Goal: Transaction & Acquisition: Download file/media

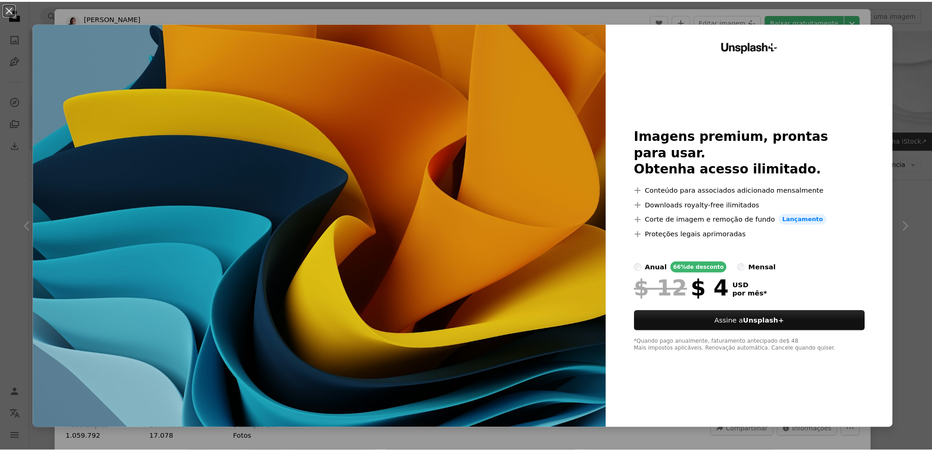
scroll to position [229, 0]
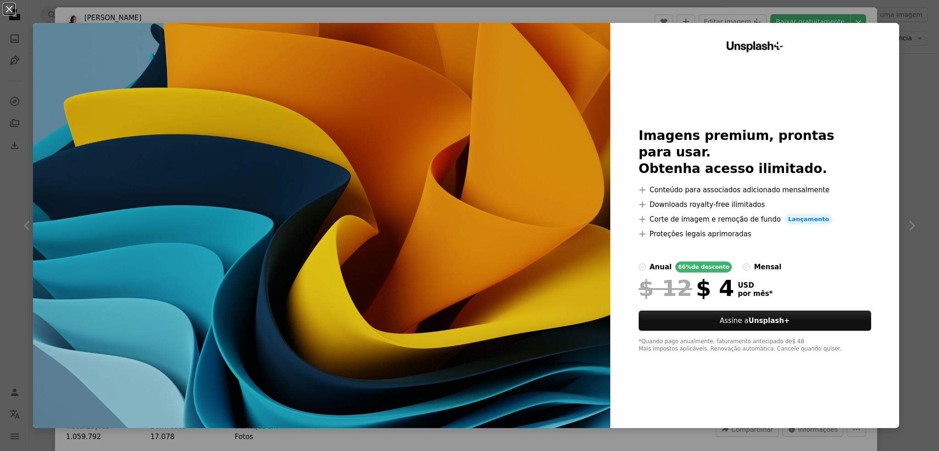
click at [906, 64] on div "An X shape Unsplash+ Imagens premium, prontas para usar. Obtenha acesso ilimita…" at bounding box center [469, 225] width 939 height 451
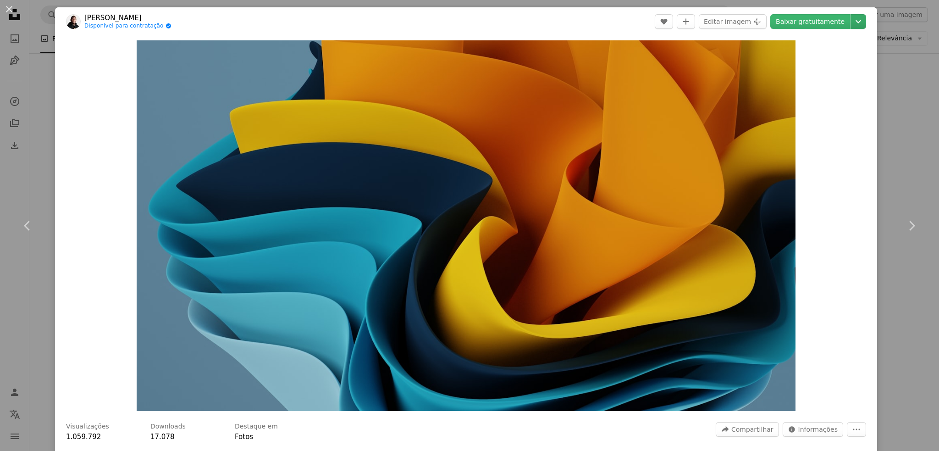
click at [851, 25] on icon "Chevron down" at bounding box center [858, 21] width 15 height 11
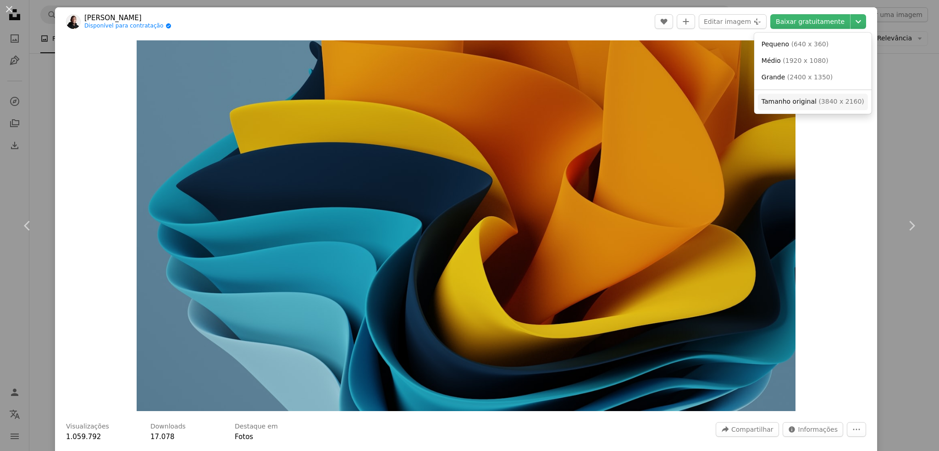
click at [825, 105] on span "( 3840 x 2160 )" at bounding box center [841, 101] width 45 height 7
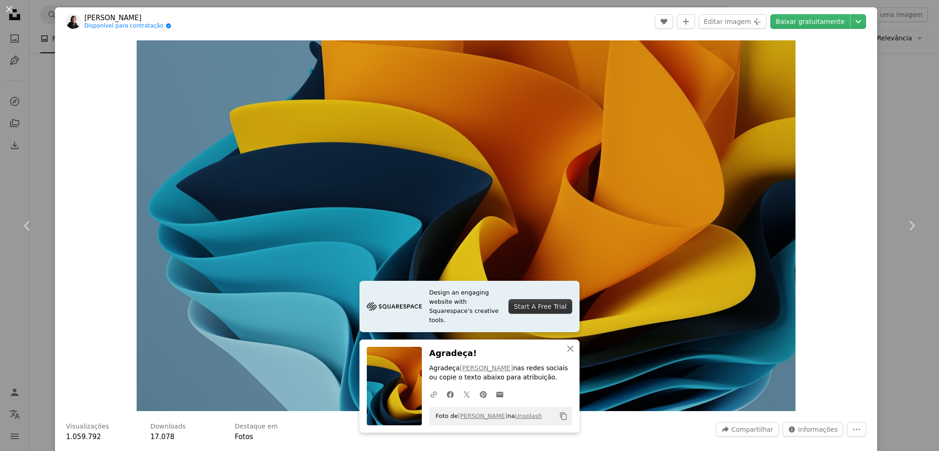
click at [890, 115] on div "An X shape Chevron left Chevron right Design an engaging website with Squarespa…" at bounding box center [469, 225] width 939 height 451
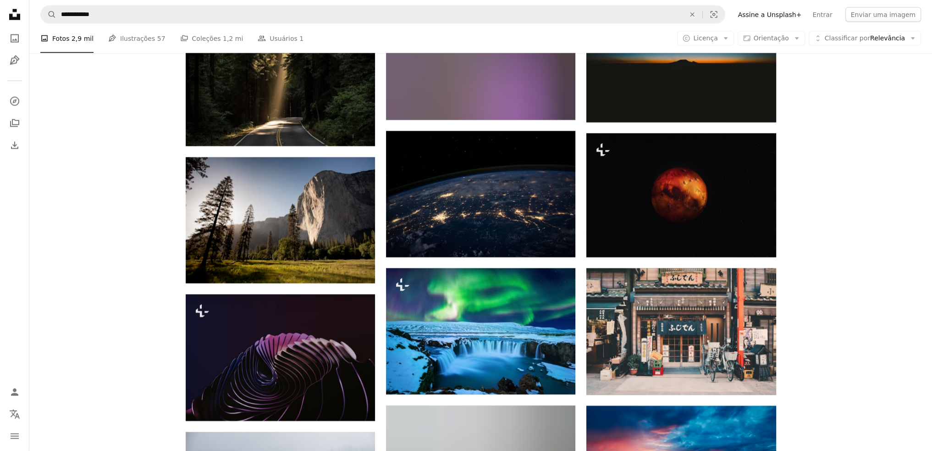
scroll to position [2660, 0]
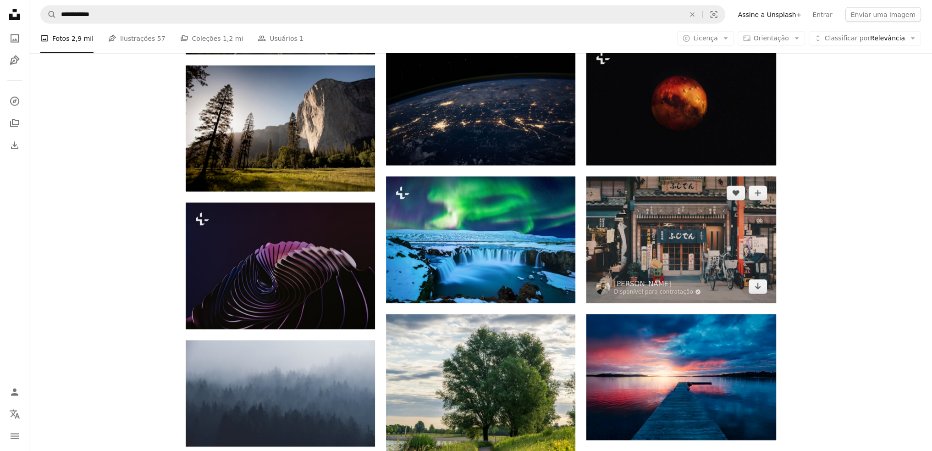
click at [698, 237] on img at bounding box center [681, 240] width 189 height 127
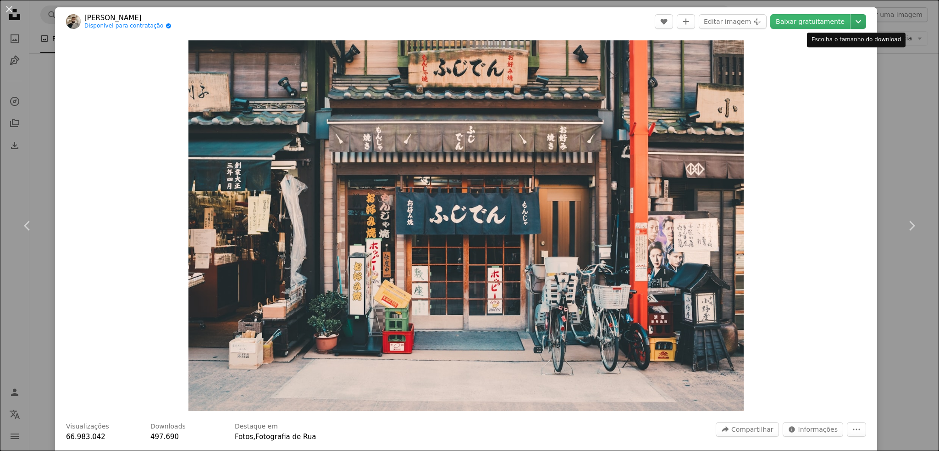
click at [851, 18] on icon "Chevron down" at bounding box center [858, 21] width 15 height 11
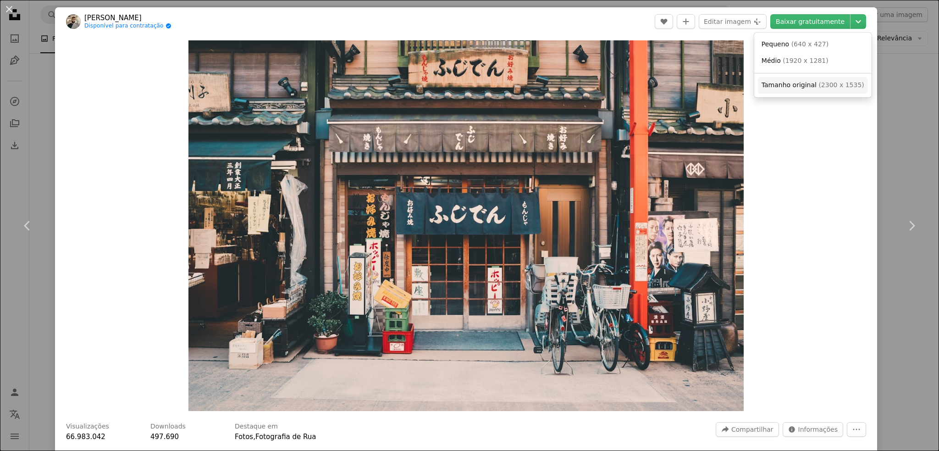
click at [813, 84] on span "Tamanho original ( 2300 x 1535 )" at bounding box center [813, 85] width 103 height 9
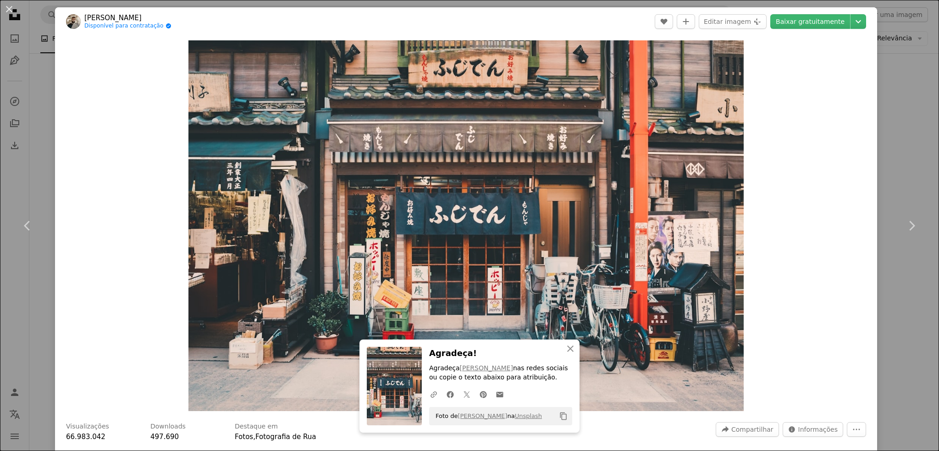
click at [805, 155] on div "Zoom in" at bounding box center [466, 226] width 822 height 380
click at [875, 127] on div "An X shape Chevron left Chevron right An X shape Fechar Agradeça! Agradeça [PER…" at bounding box center [469, 225] width 939 height 451
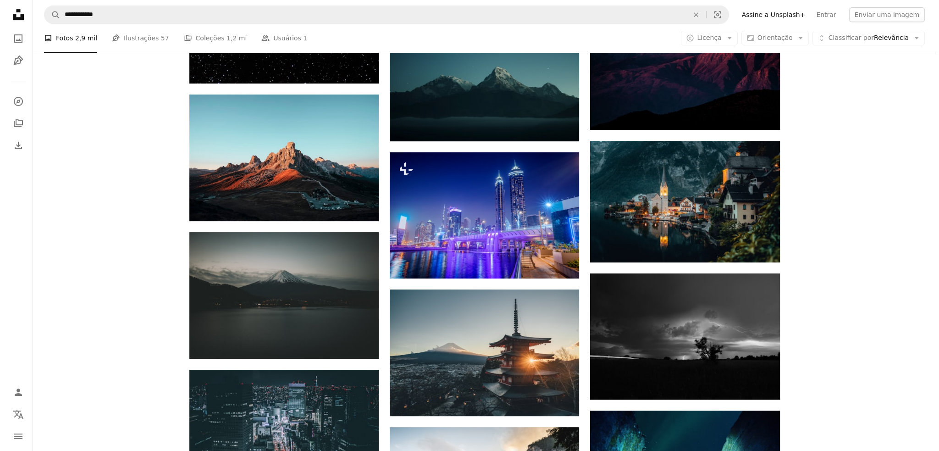
scroll to position [550, 0]
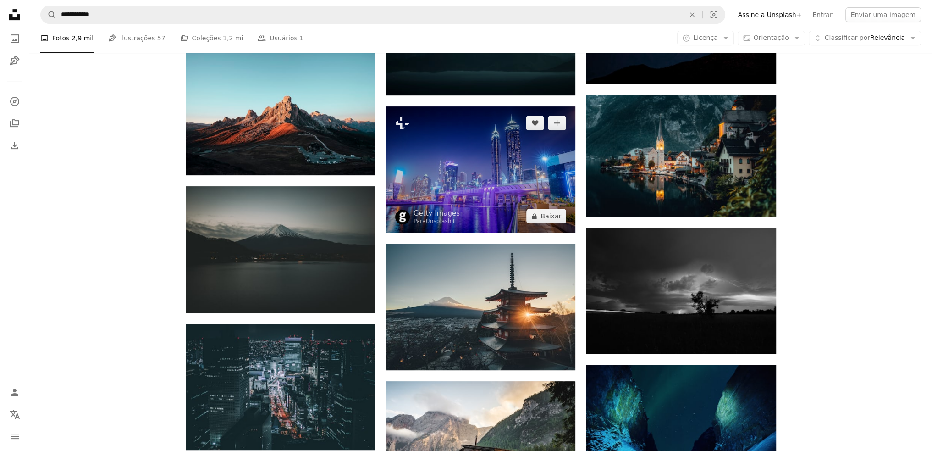
click at [486, 169] on img at bounding box center [480, 169] width 189 height 126
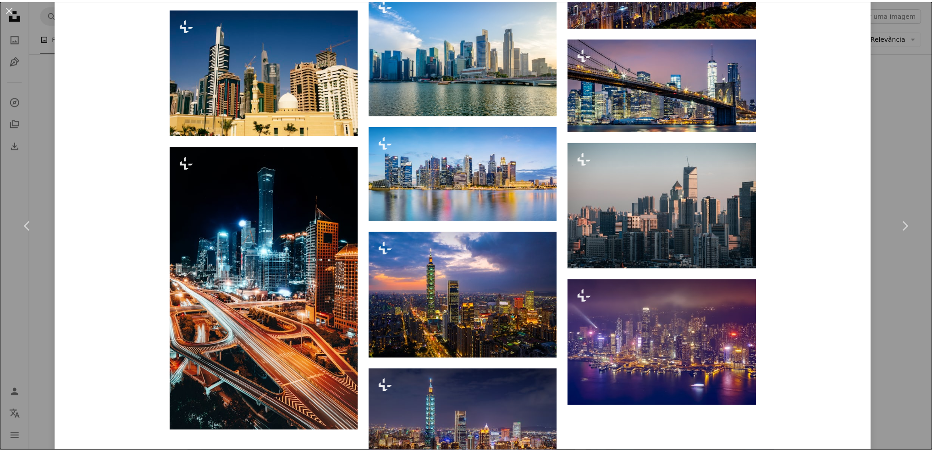
scroll to position [2997, 0]
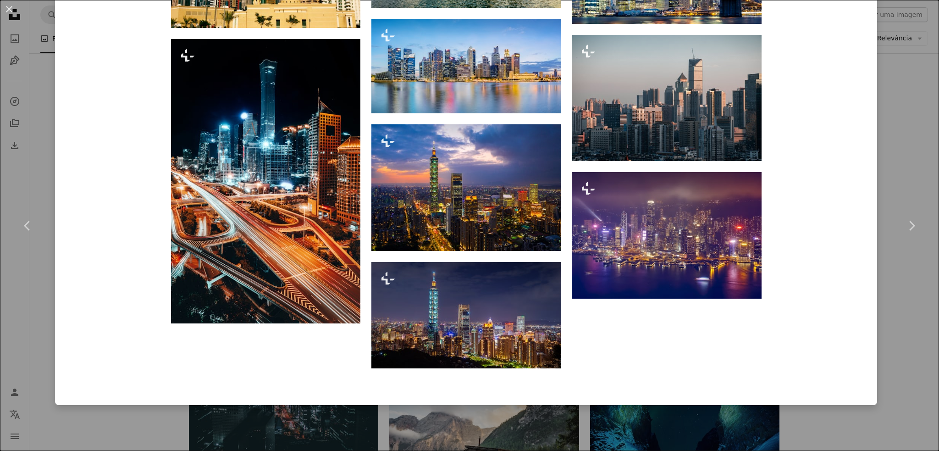
click at [908, 150] on div "An X shape Chevron left Chevron right Getty Images Para Unsplash+ A heart A plu…" at bounding box center [469, 225] width 939 height 451
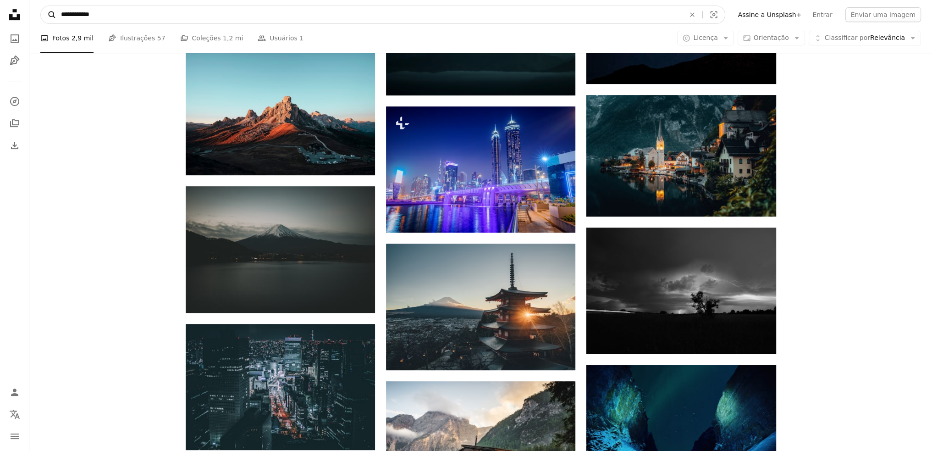
click at [55, 12] on form "**********" at bounding box center [382, 15] width 685 height 18
type input "**********"
click at [41, 6] on button "A magnifying glass" at bounding box center [49, 14] width 16 height 17
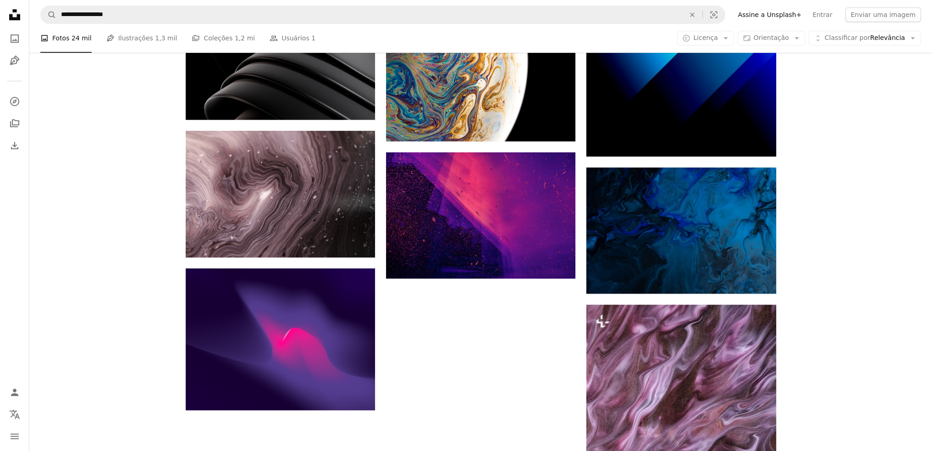
scroll to position [1146, 0]
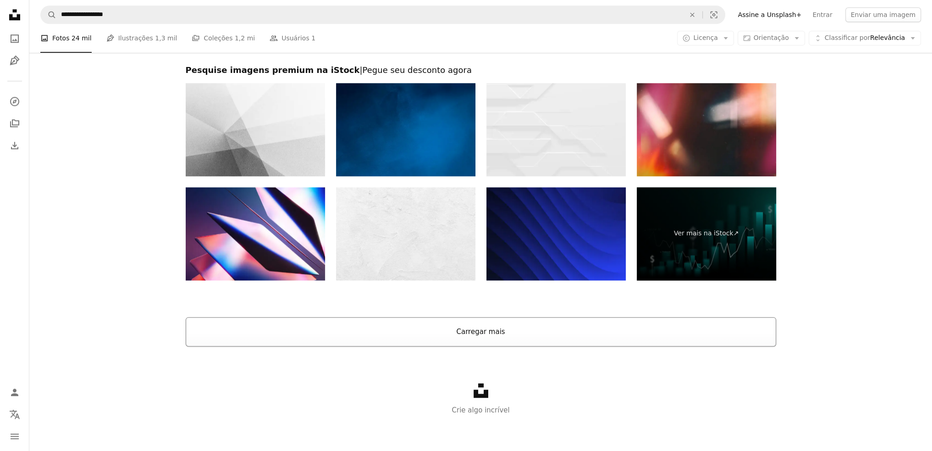
click at [470, 331] on button "Carregar mais" at bounding box center [481, 331] width 591 height 29
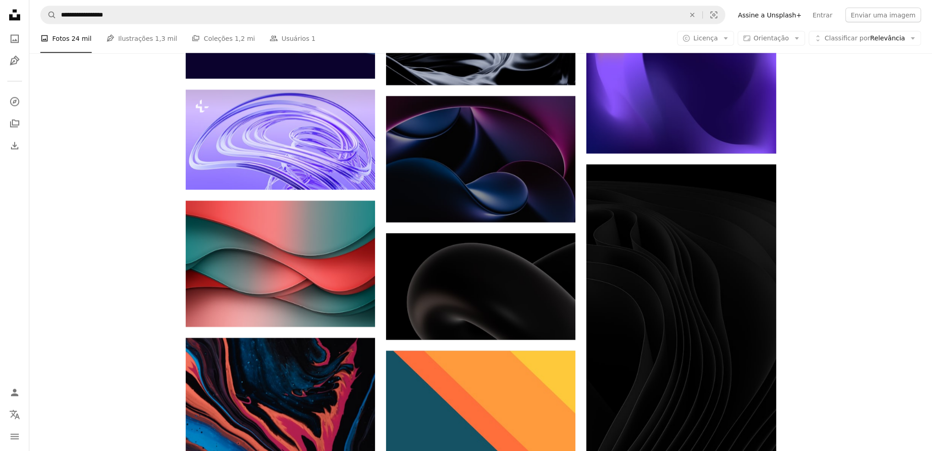
scroll to position [2498, 0]
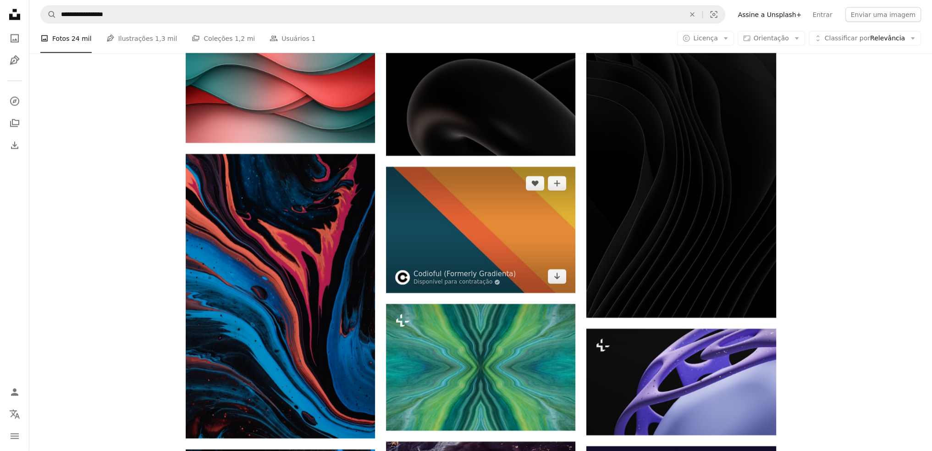
click at [469, 228] on img at bounding box center [480, 230] width 189 height 126
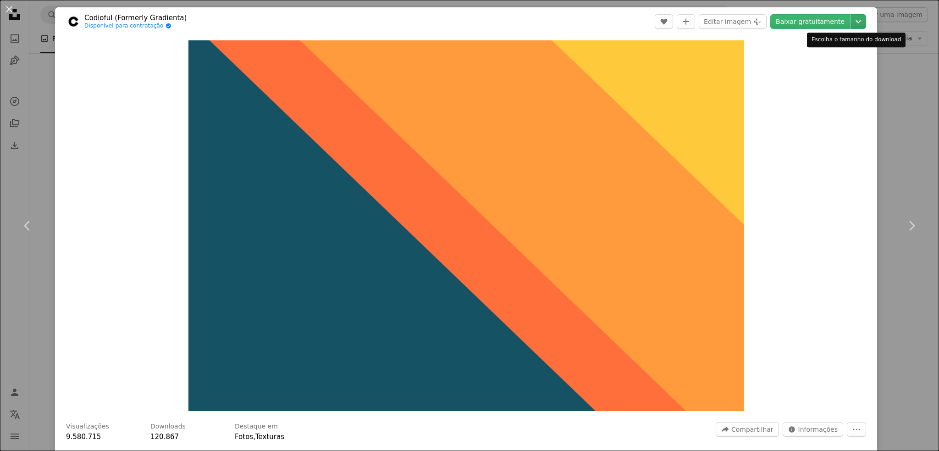
click at [853, 20] on icon "Chevron down" at bounding box center [858, 21] width 15 height 11
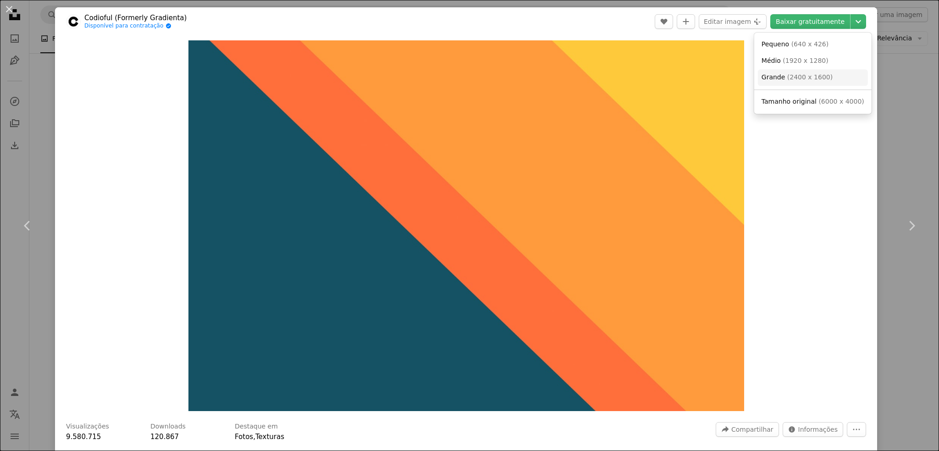
click at [812, 78] on span "( 2400 x 1600 )" at bounding box center [809, 76] width 45 height 7
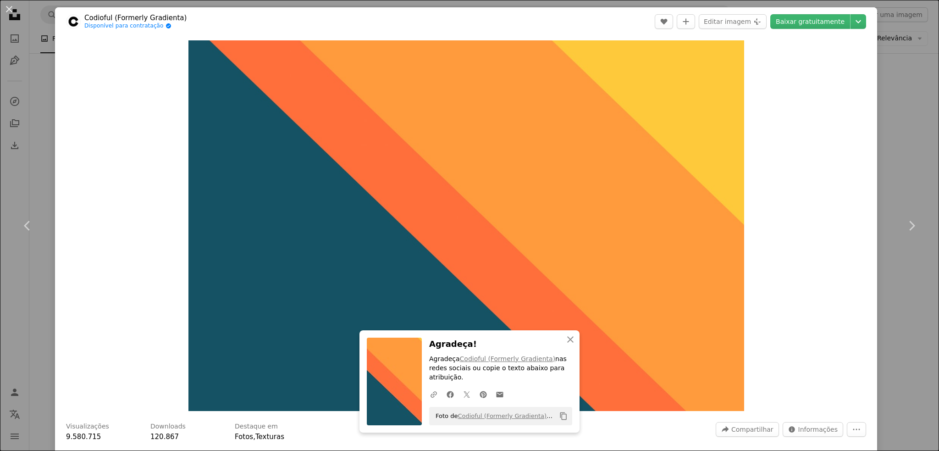
click at [891, 128] on div "An X shape Chevron left Chevron right An X shape Fechar Agradeça! Agradeça Codi…" at bounding box center [469, 225] width 939 height 451
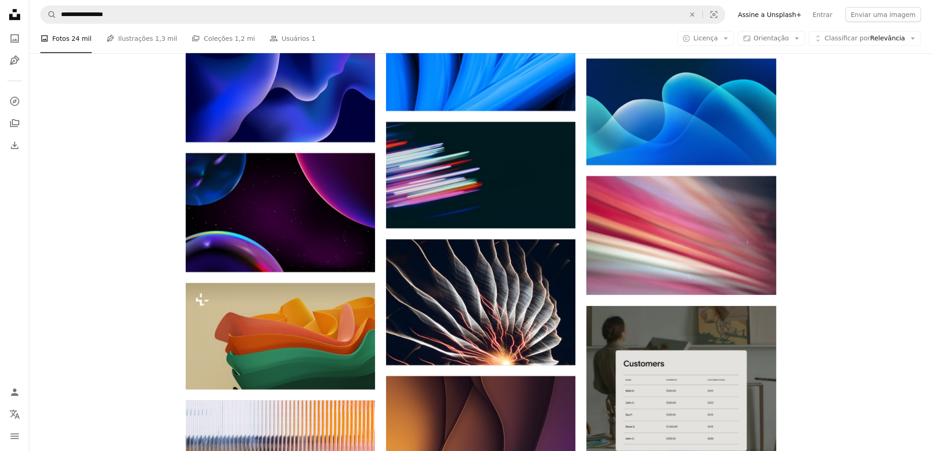
scroll to position [3736, 0]
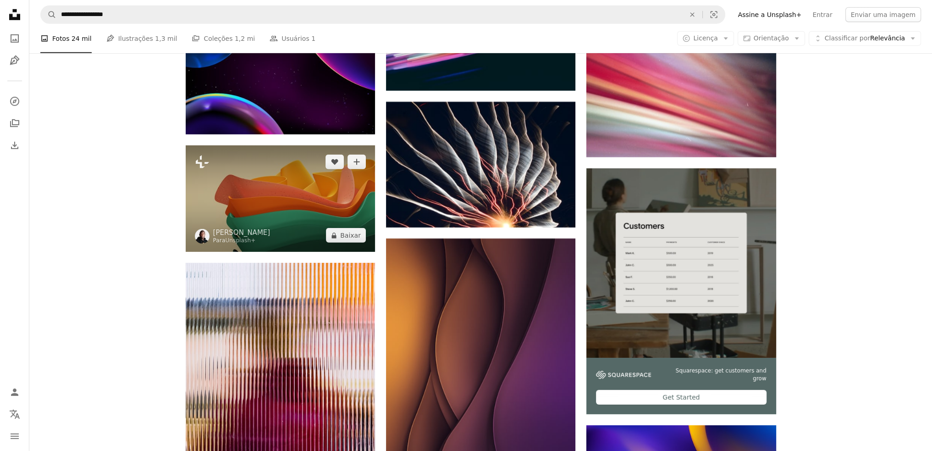
click at [259, 190] on img at bounding box center [280, 198] width 189 height 106
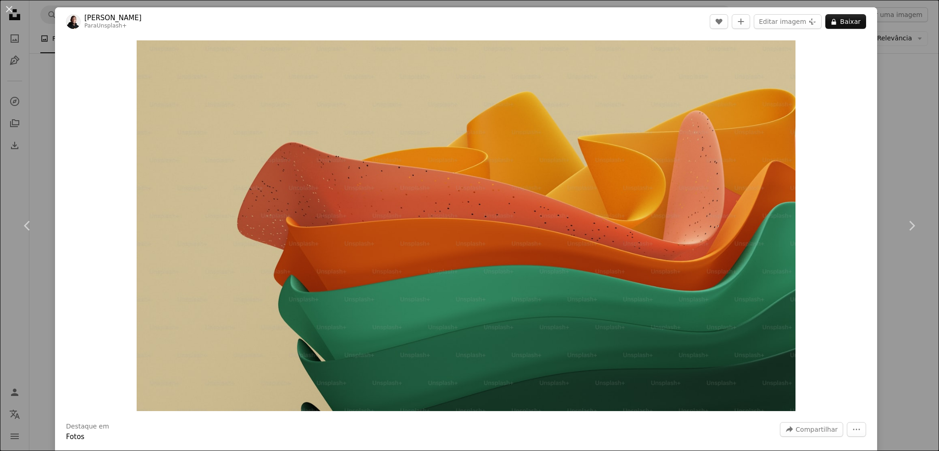
click at [902, 137] on div "An X shape Chevron left Chevron right [PERSON_NAME] Para Unsplash+ A heart A pl…" at bounding box center [469, 225] width 939 height 451
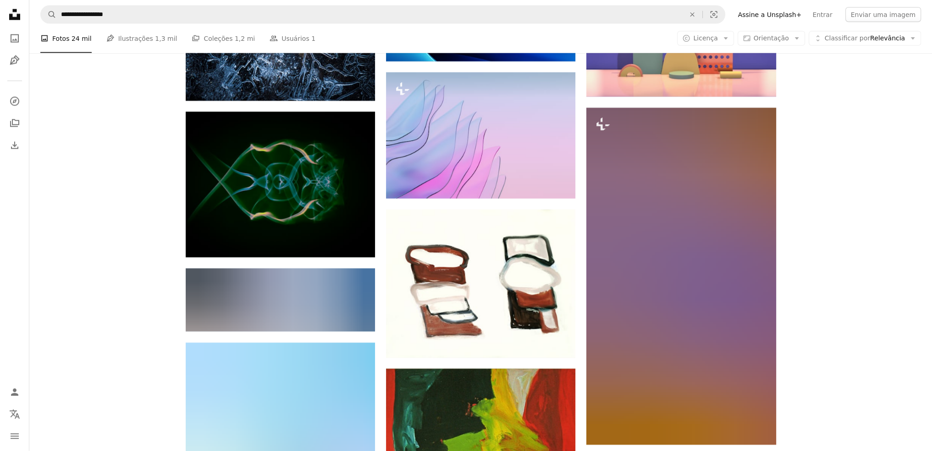
scroll to position [21529, 0]
